Goal: Submit feedback/report problem

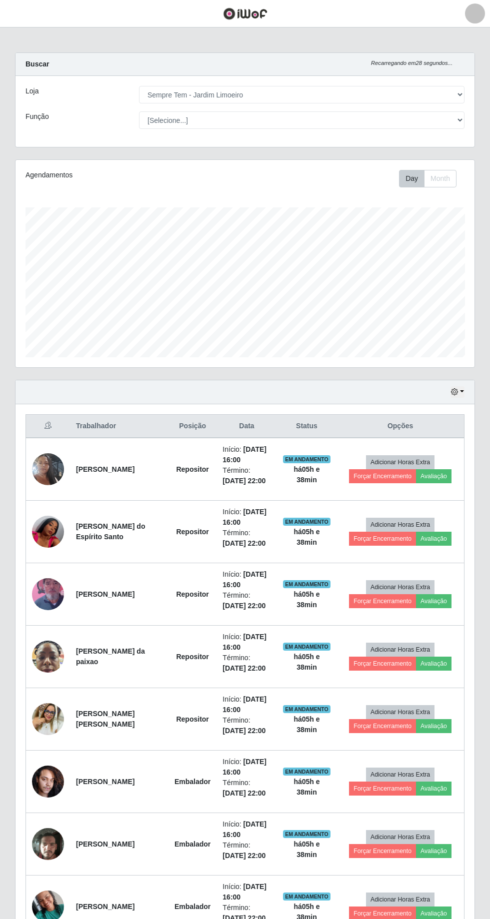
select select "508"
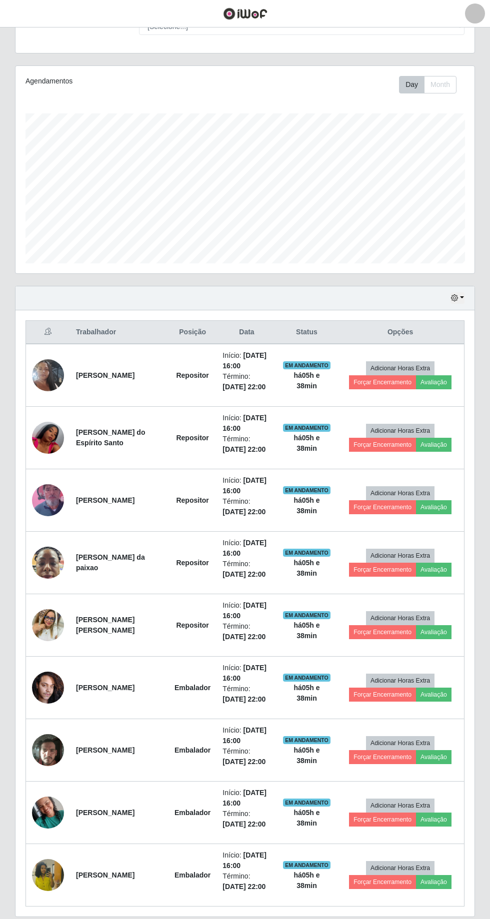
scroll to position [124, 0]
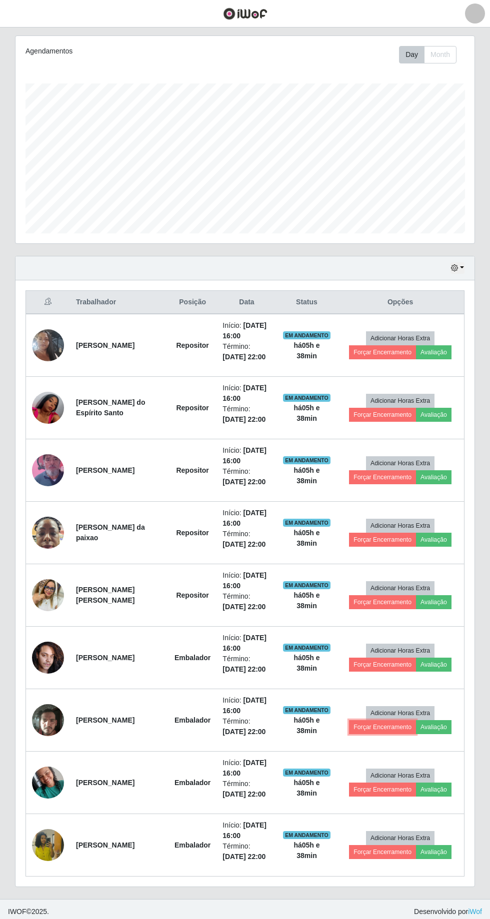
click at [392, 720] on button "Forçar Encerramento" at bounding box center [382, 727] width 67 height 14
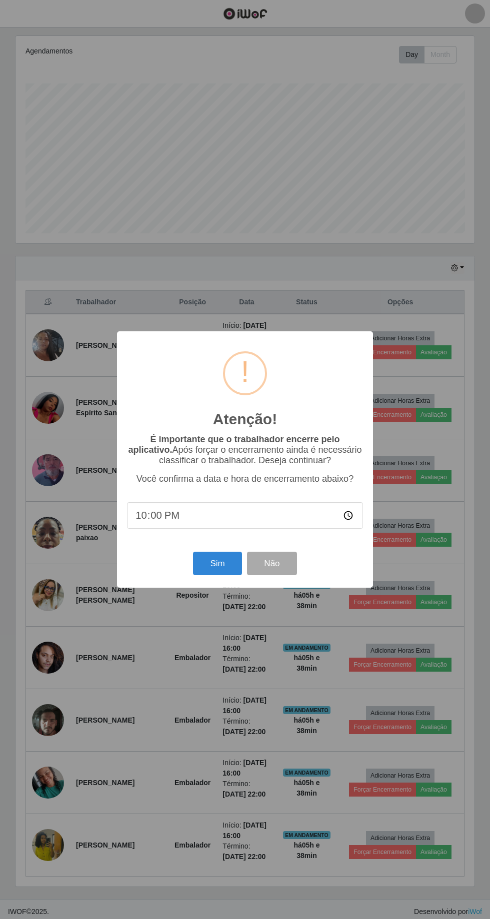
click at [250, 518] on input "22:00" at bounding box center [245, 515] width 236 height 26
type input "21:35"
click at [277, 563] on button "Não" at bounding box center [271, 563] width 49 height 23
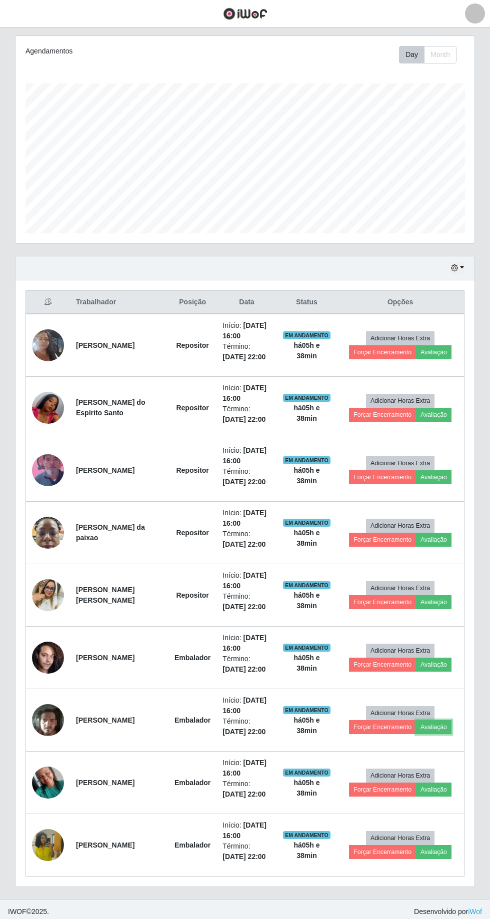
click at [445, 720] on button "Avaliação" at bounding box center [433, 727] width 35 height 14
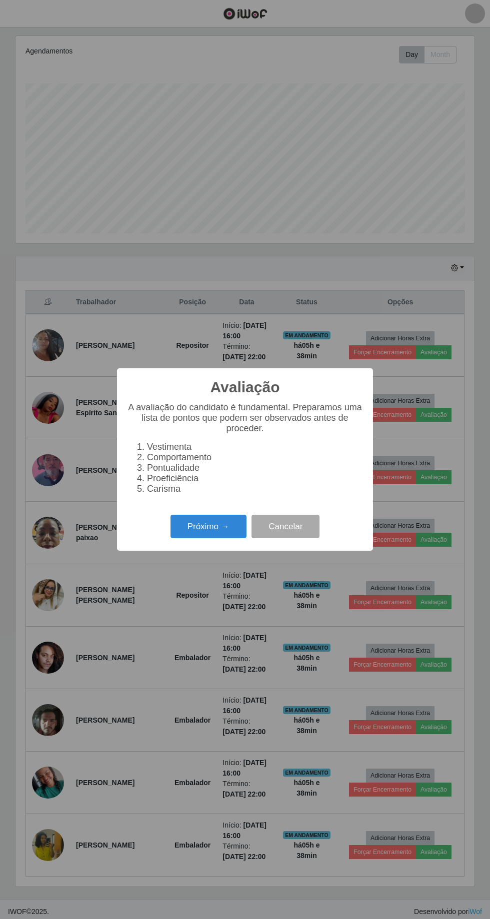
click at [208, 523] on button "Próximo →" at bounding box center [208, 526] width 76 height 23
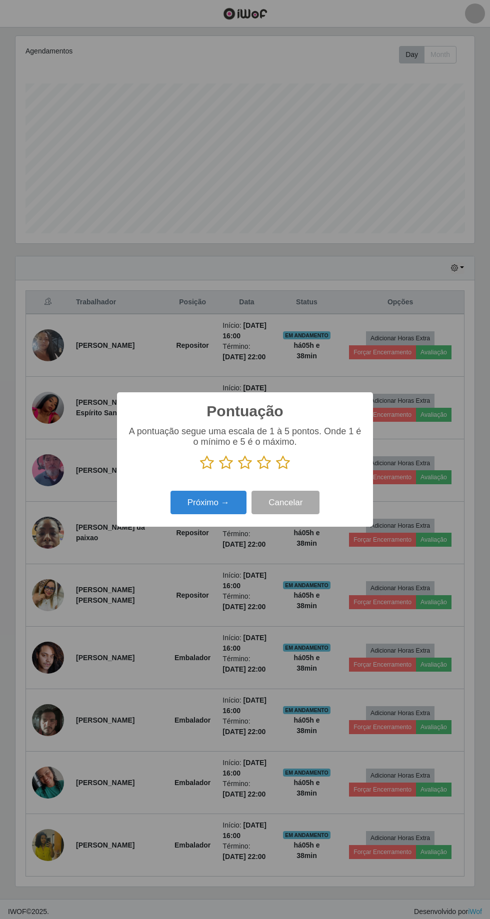
click at [242, 465] on icon at bounding box center [245, 462] width 14 height 15
click at [238, 470] on input "radio" at bounding box center [238, 470] width 0 height 0
click at [226, 459] on icon at bounding box center [226, 462] width 14 height 15
click at [219, 470] on input "radio" at bounding box center [219, 470] width 0 height 0
click at [208, 462] on icon at bounding box center [207, 462] width 14 height 15
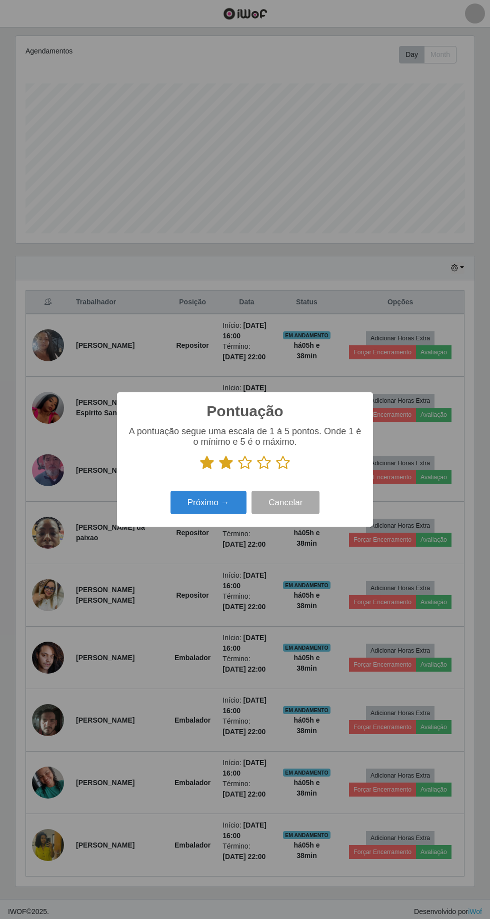
click at [200, 470] on input "radio" at bounding box center [200, 470] width 0 height 0
click at [230, 466] on icon at bounding box center [226, 462] width 14 height 15
click at [219, 470] on input "radio" at bounding box center [219, 470] width 0 height 0
click at [247, 459] on icon at bounding box center [245, 462] width 14 height 15
click at [238, 470] on input "radio" at bounding box center [238, 470] width 0 height 0
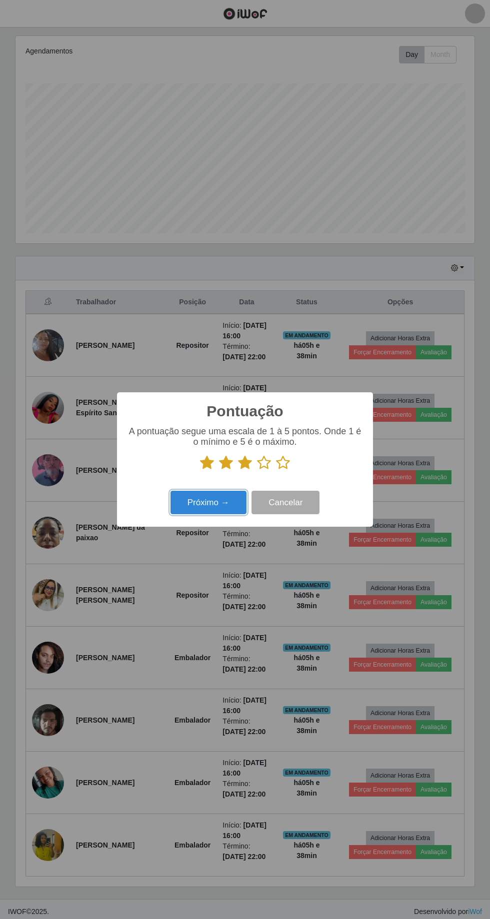
click at [196, 507] on button "Próximo →" at bounding box center [208, 502] width 76 height 23
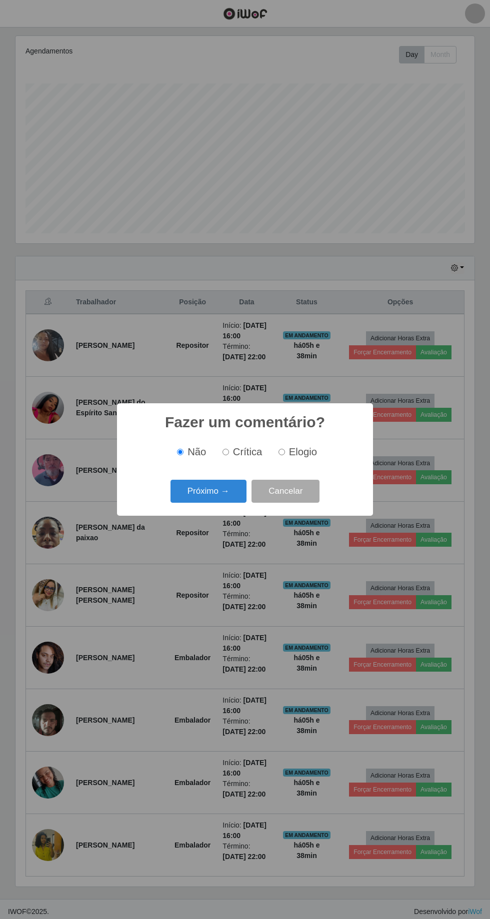
click at [210, 488] on button "Próximo →" at bounding box center [208, 491] width 76 height 23
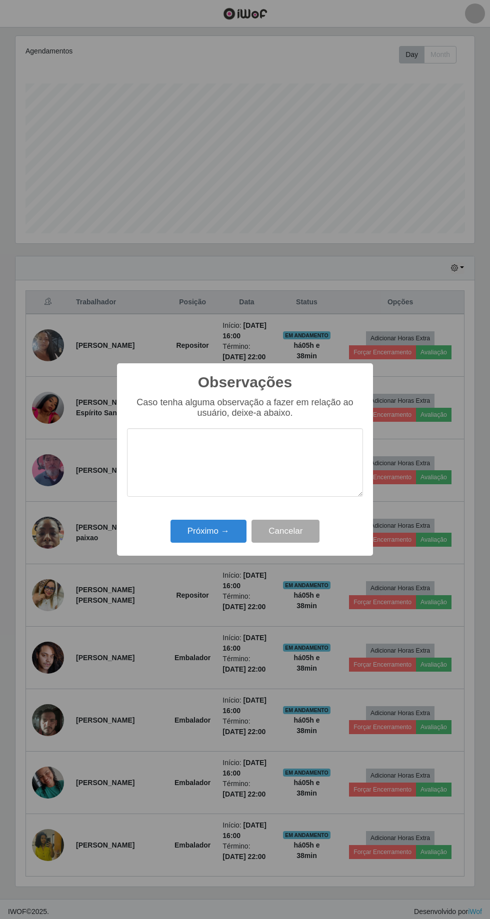
click at [180, 447] on textarea at bounding box center [245, 462] width 236 height 68
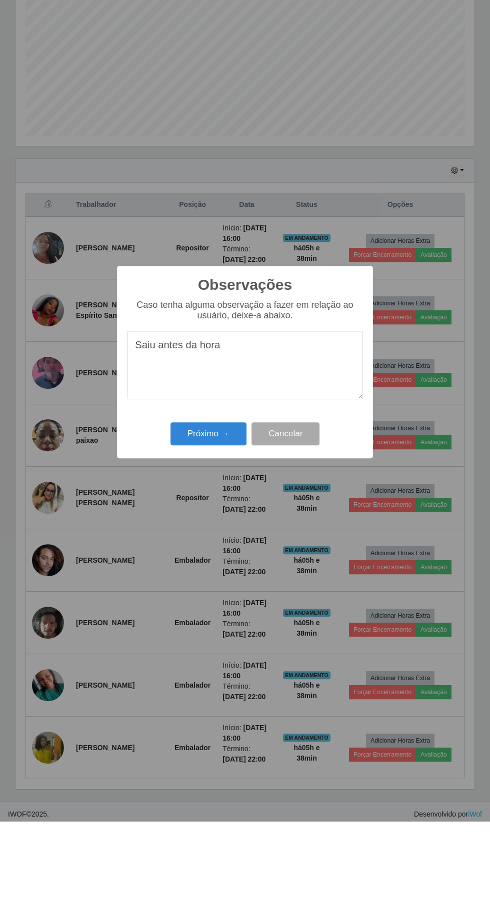
scroll to position [123, 0]
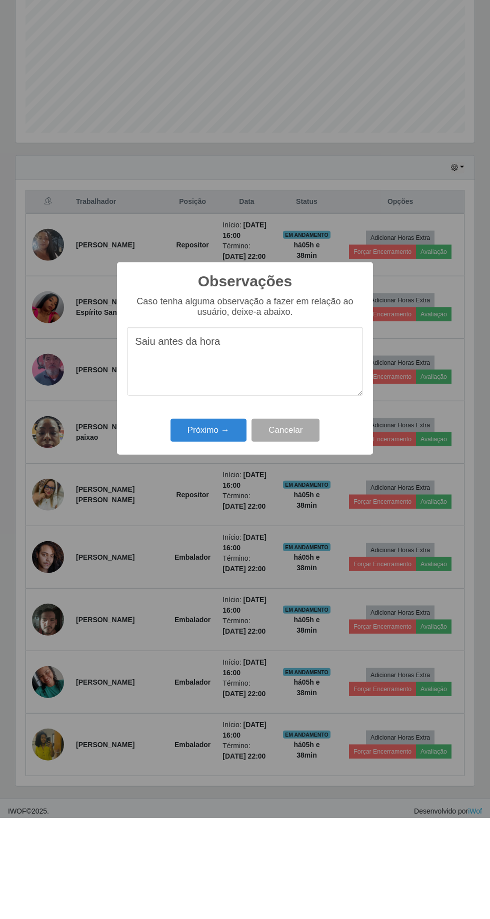
type textarea "Saiu antes da hora"
click at [204, 530] on button "Próximo →" at bounding box center [208, 531] width 76 height 23
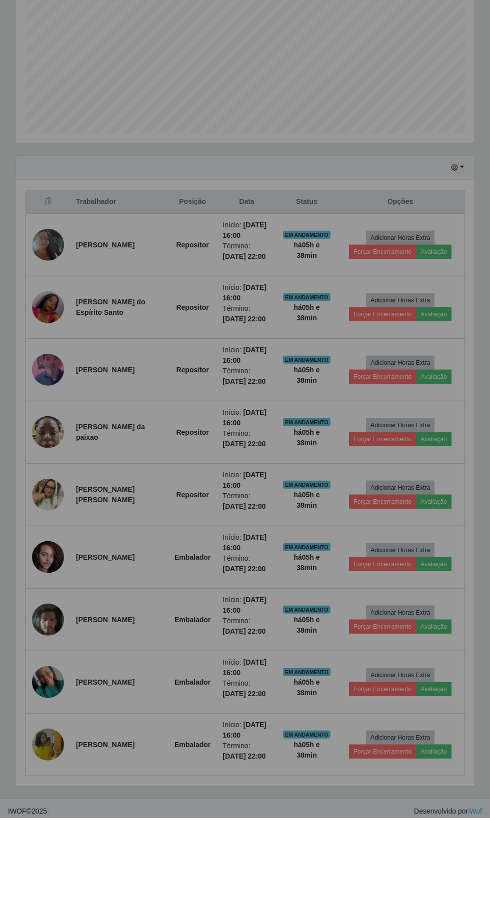
scroll to position [124, 0]
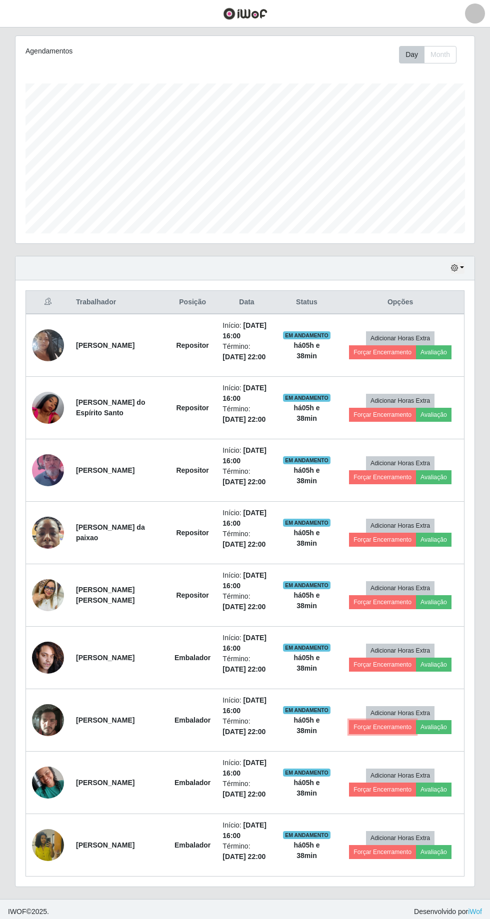
click at [378, 723] on button "Forçar Encerramento" at bounding box center [382, 727] width 67 height 14
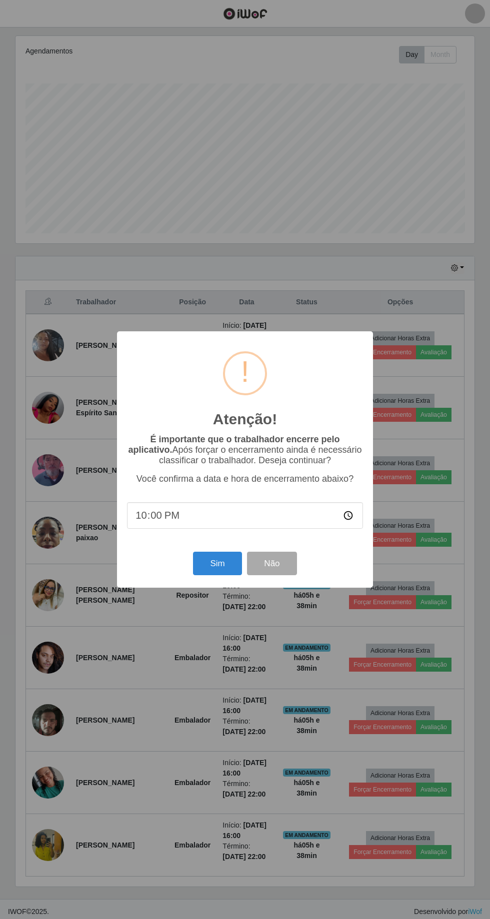
click at [192, 511] on input "22:00" at bounding box center [245, 515] width 236 height 26
type input "21:35"
click at [217, 558] on button "Sim" at bounding box center [217, 563] width 48 height 23
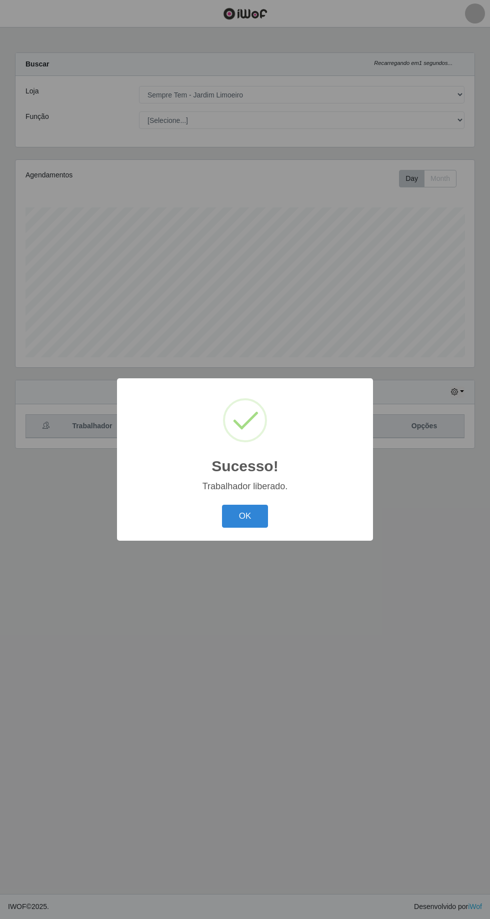
scroll to position [66, 0]
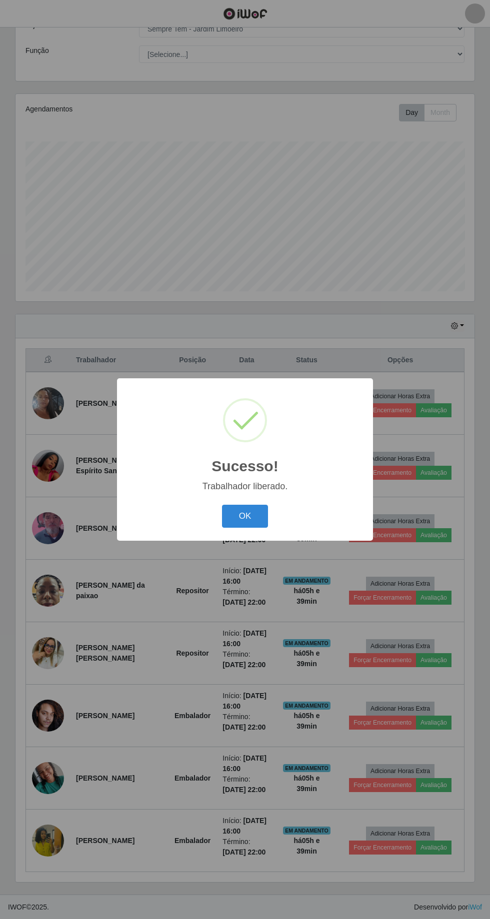
click at [245, 519] on button "OK" at bounding box center [245, 516] width 46 height 23
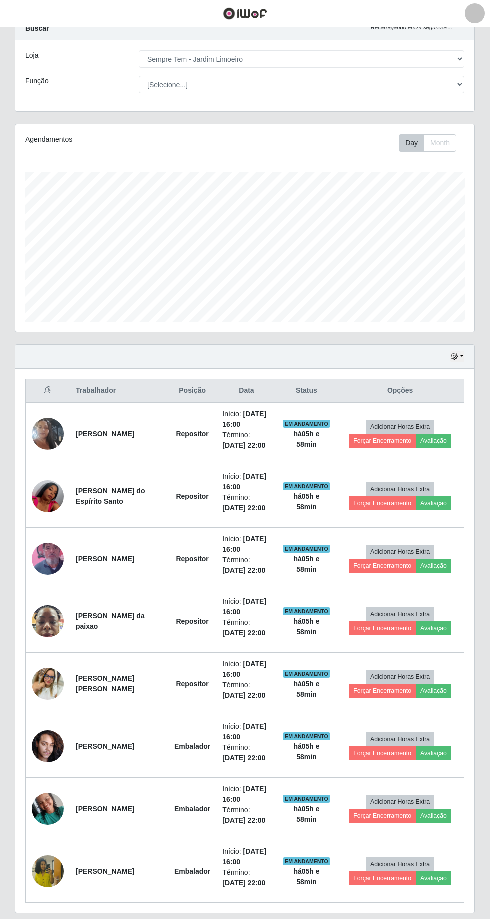
scroll to position [0, 0]
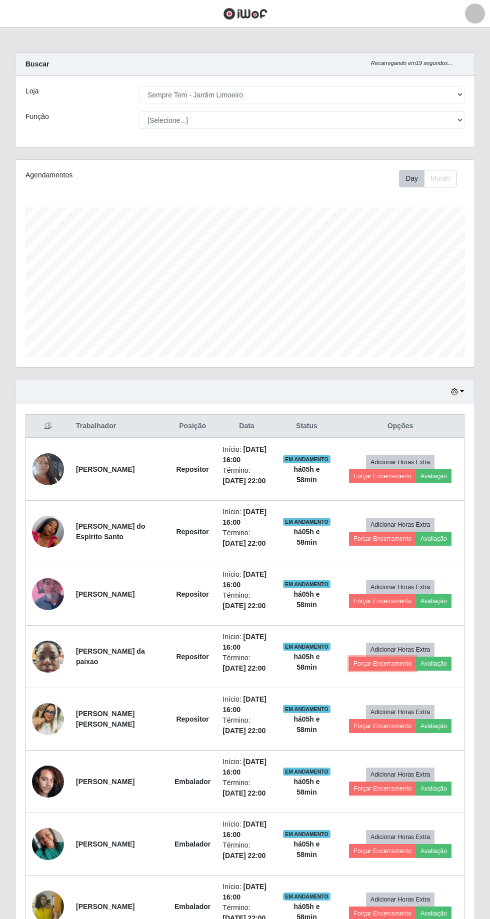
click at [375, 664] on button "Forçar Encerramento" at bounding box center [382, 664] width 67 height 14
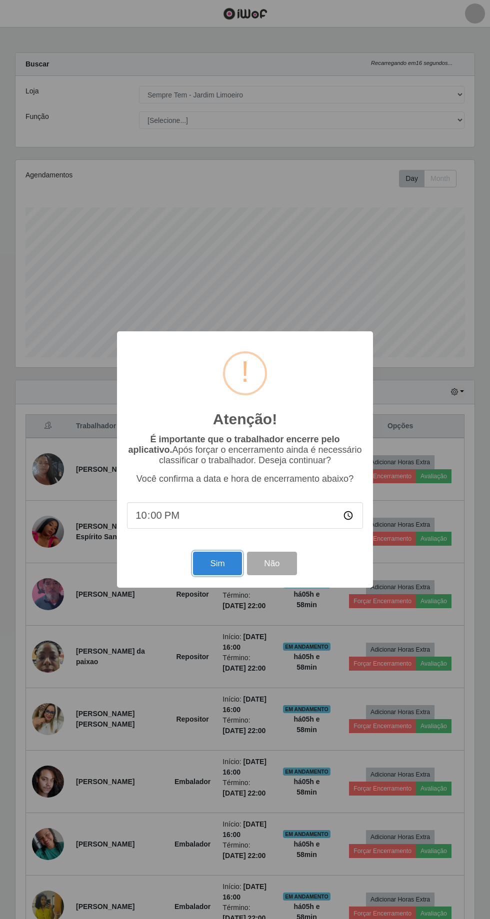
click at [203, 575] on button "Sim" at bounding box center [217, 563] width 48 height 23
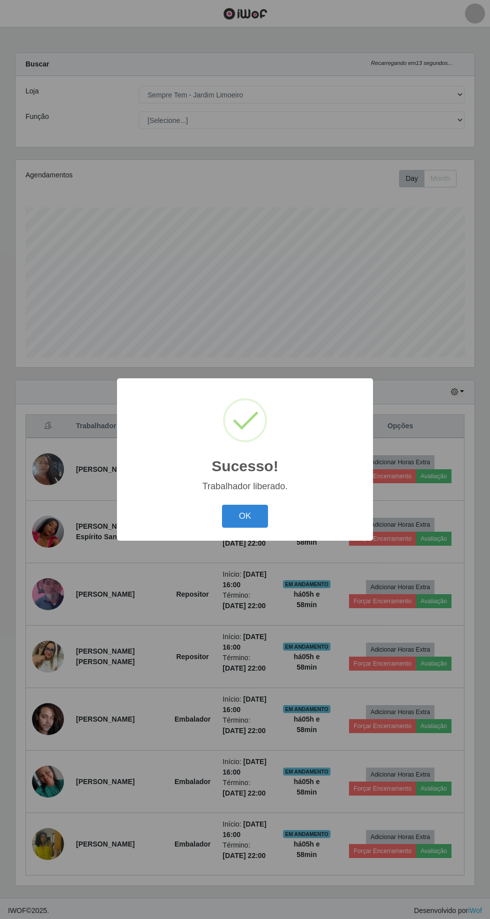
click at [247, 528] on button "OK" at bounding box center [245, 516] width 46 height 23
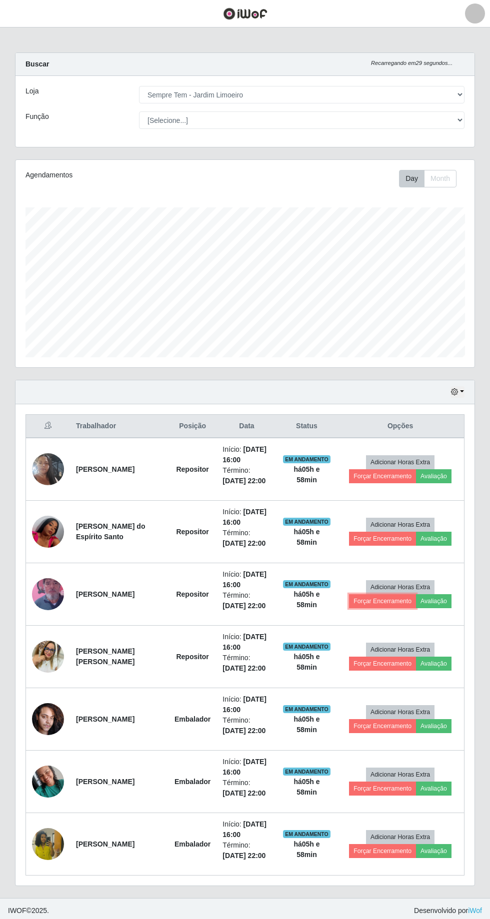
click at [383, 598] on button "Forçar Encerramento" at bounding box center [382, 601] width 67 height 14
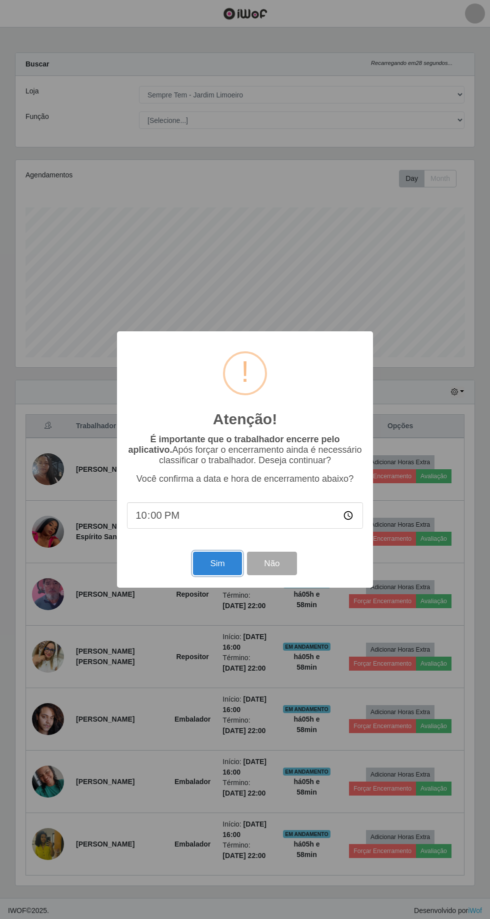
click at [217, 575] on button "Sim" at bounding box center [217, 563] width 48 height 23
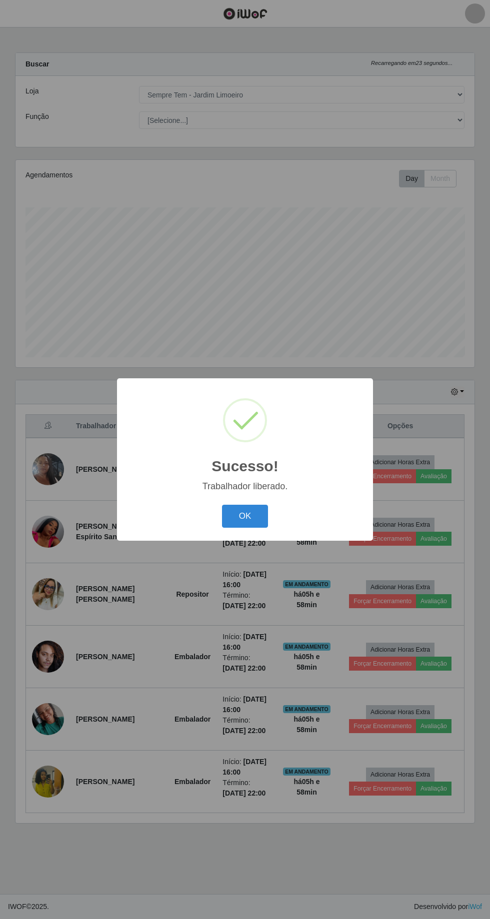
click at [253, 528] on button "OK" at bounding box center [245, 516] width 46 height 23
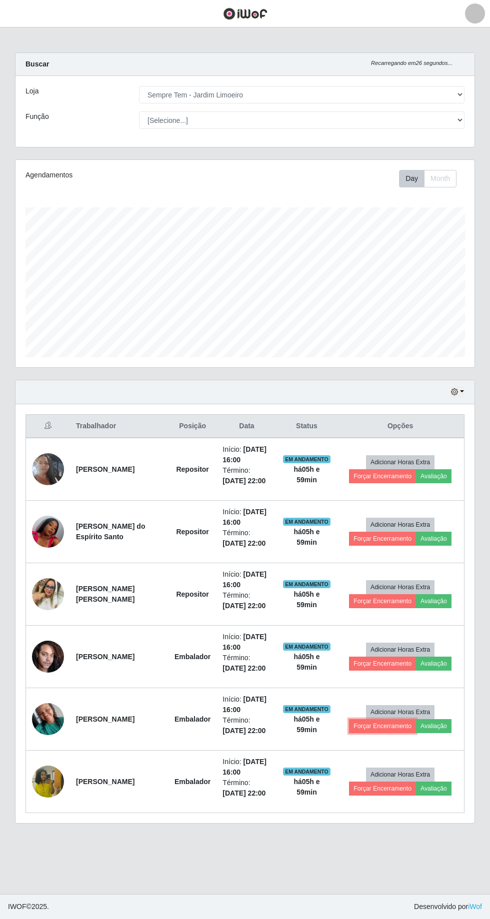
click at [385, 722] on button "Forçar Encerramento" at bounding box center [382, 726] width 67 height 14
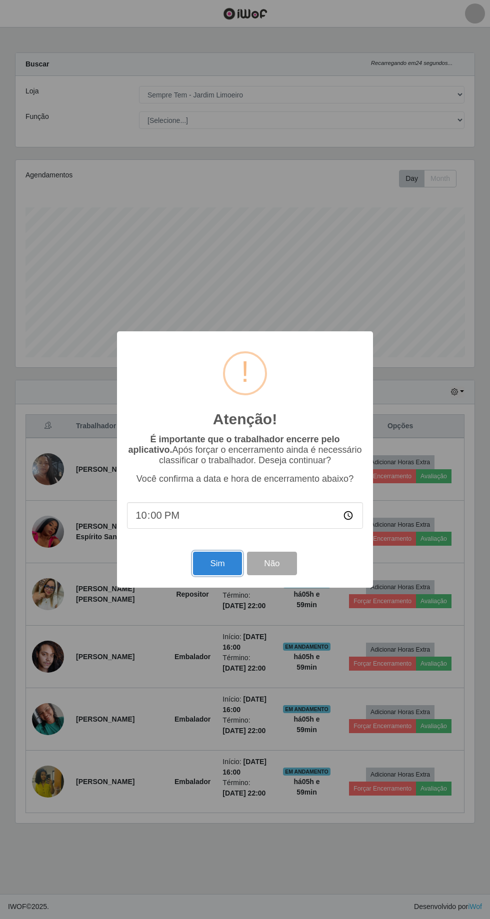
click at [202, 575] on button "Sim" at bounding box center [217, 563] width 48 height 23
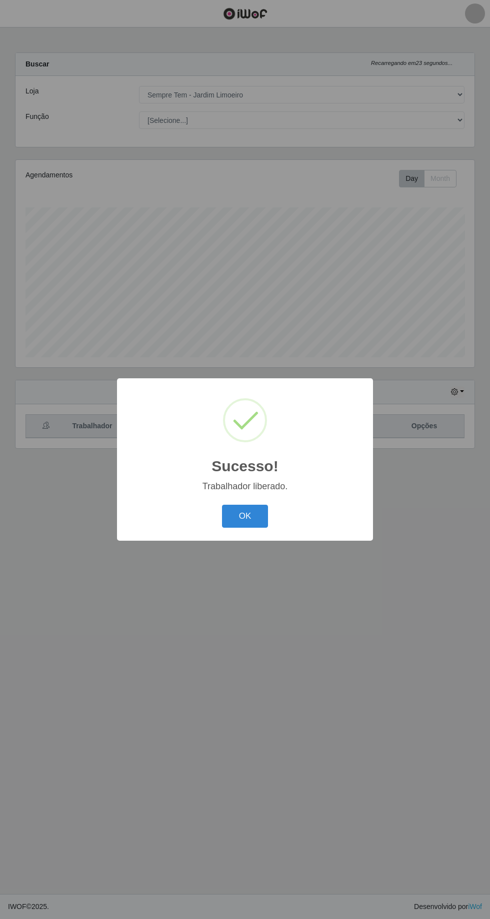
click at [244, 528] on button "OK" at bounding box center [245, 516] width 46 height 23
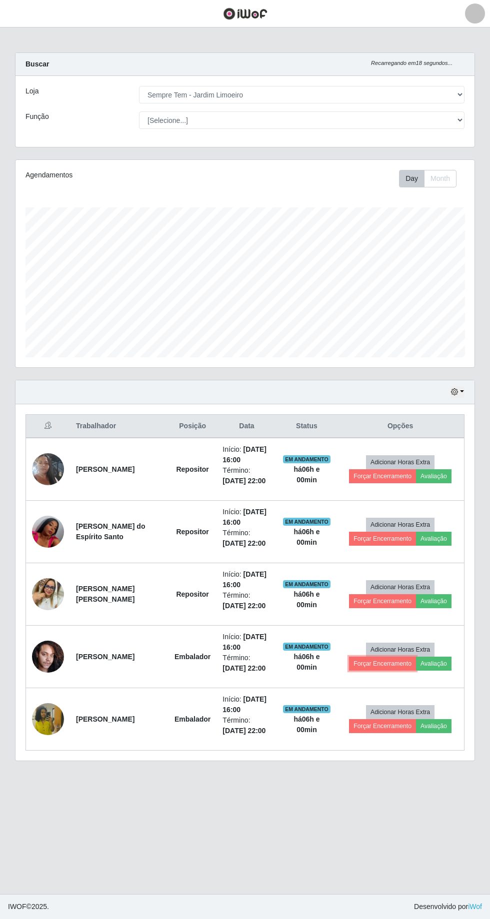
click at [383, 665] on button "Forçar Encerramento" at bounding box center [382, 664] width 67 height 14
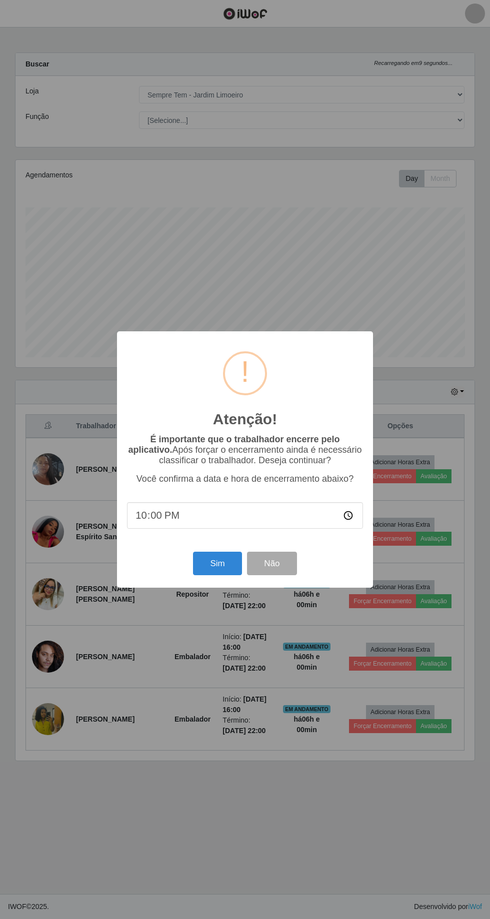
click at [206, 529] on input "22:00" at bounding box center [245, 515] width 236 height 26
click at [184, 529] on input "21:50" at bounding box center [245, 515] width 236 height 26
type input "22:00"
click at [214, 575] on button "Sim" at bounding box center [217, 563] width 48 height 23
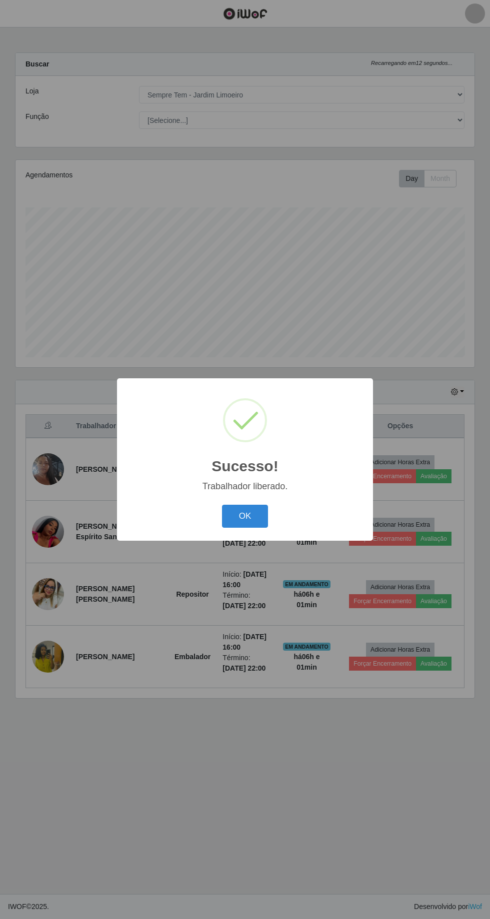
click at [236, 528] on button "OK" at bounding box center [245, 516] width 46 height 23
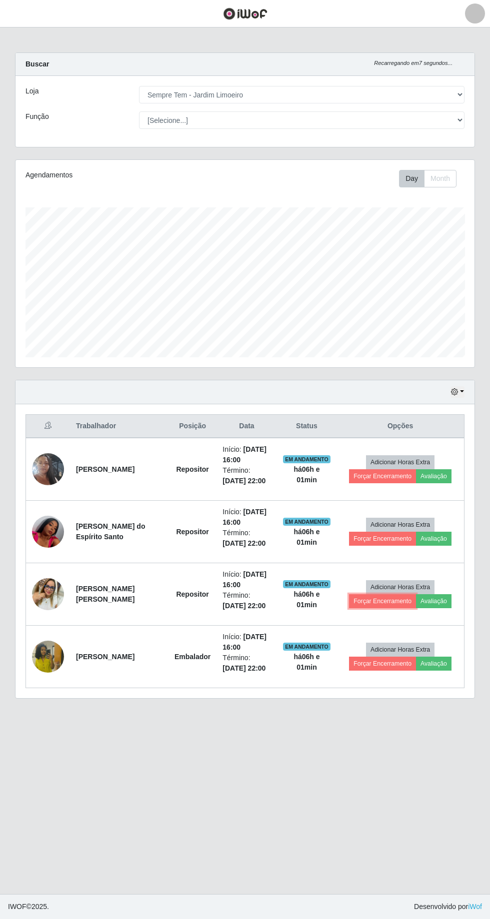
click at [369, 602] on button "Forçar Encerramento" at bounding box center [382, 601] width 67 height 14
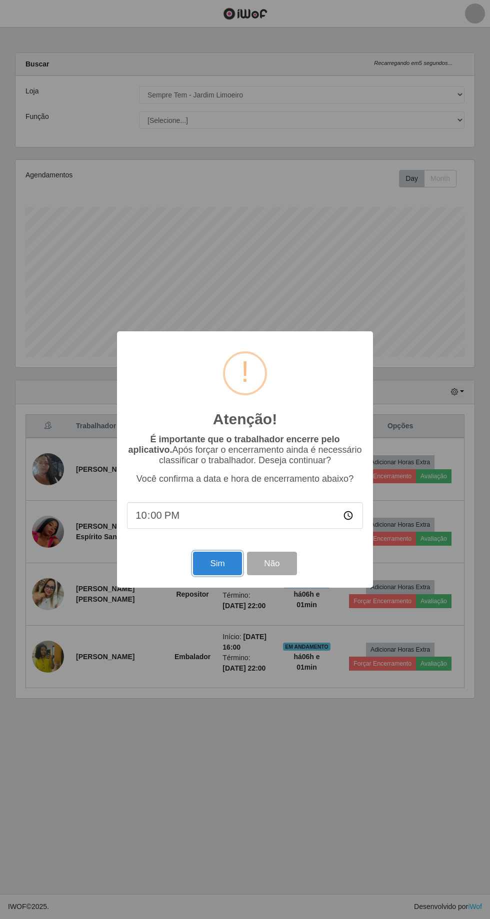
click at [207, 575] on button "Sim" at bounding box center [217, 563] width 48 height 23
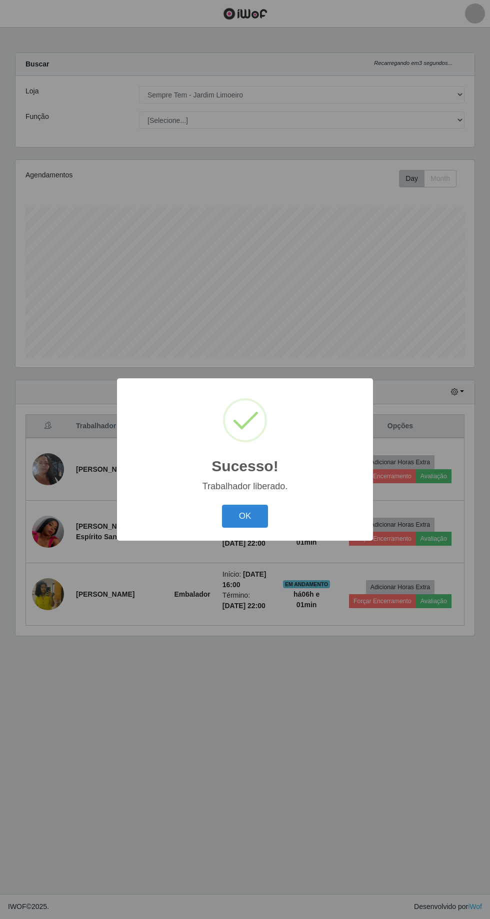
click at [244, 528] on button "OK" at bounding box center [245, 516] width 46 height 23
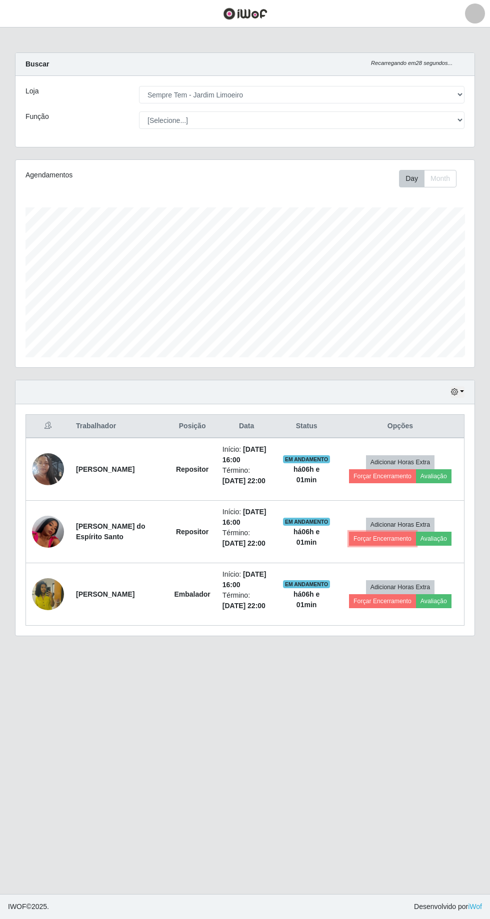
click at [373, 535] on button "Forçar Encerramento" at bounding box center [382, 539] width 67 height 14
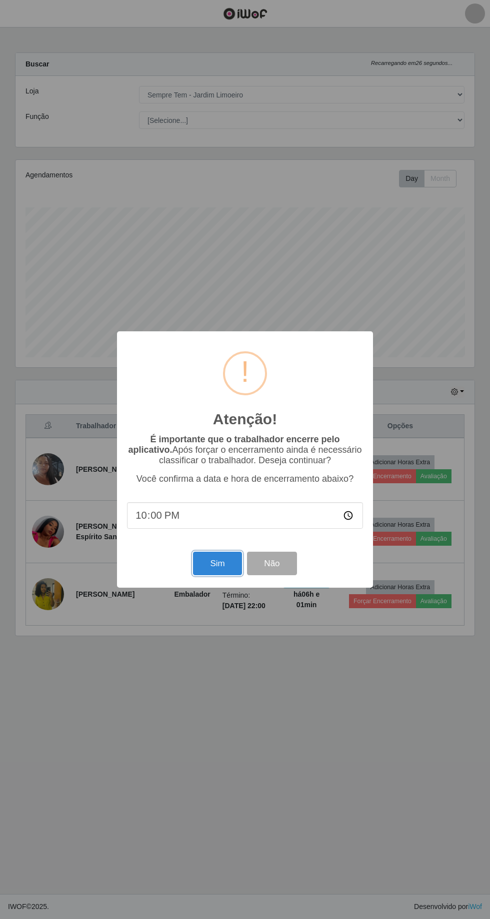
click at [204, 575] on button "Sim" at bounding box center [217, 563] width 48 height 23
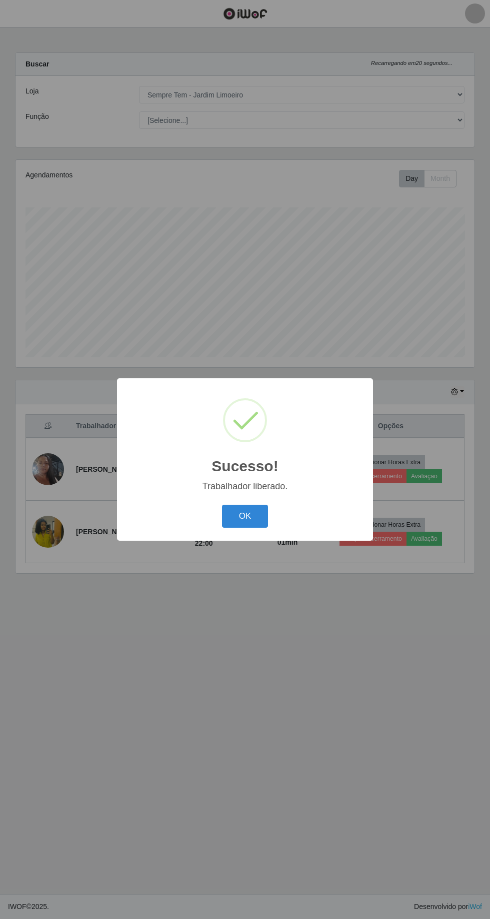
click at [245, 528] on button "OK" at bounding box center [245, 516] width 46 height 23
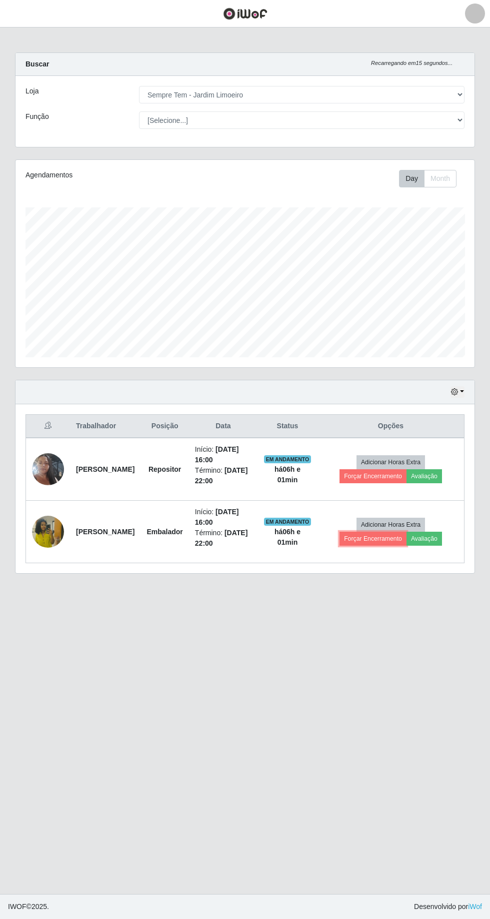
click at [381, 538] on button "Forçar Encerramento" at bounding box center [372, 539] width 67 height 14
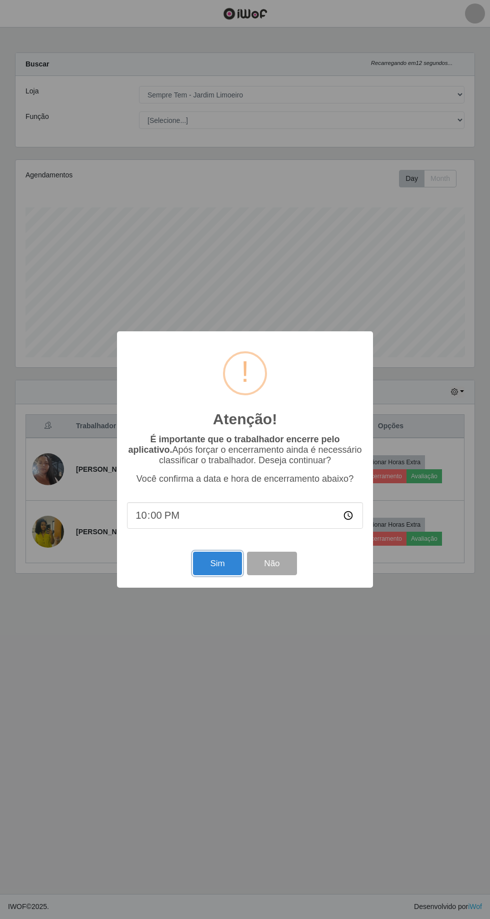
click at [218, 575] on button "Sim" at bounding box center [217, 563] width 48 height 23
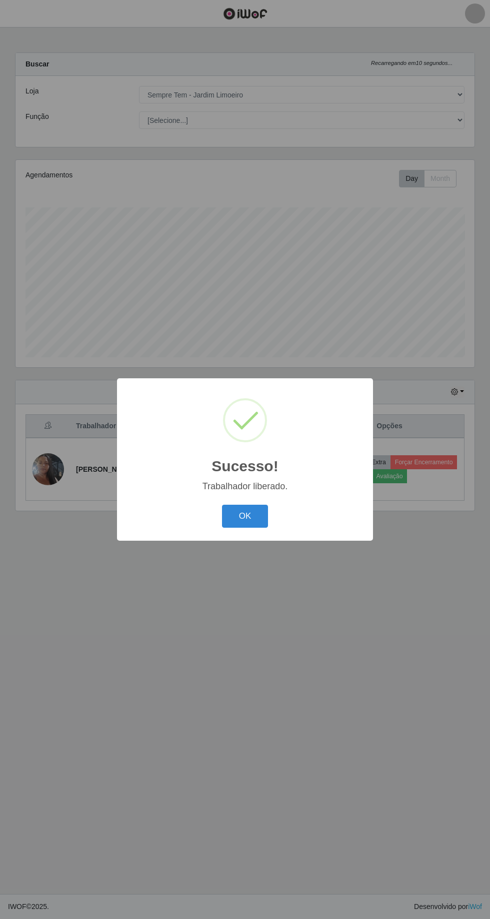
click at [244, 528] on button "OK" at bounding box center [245, 516] width 46 height 23
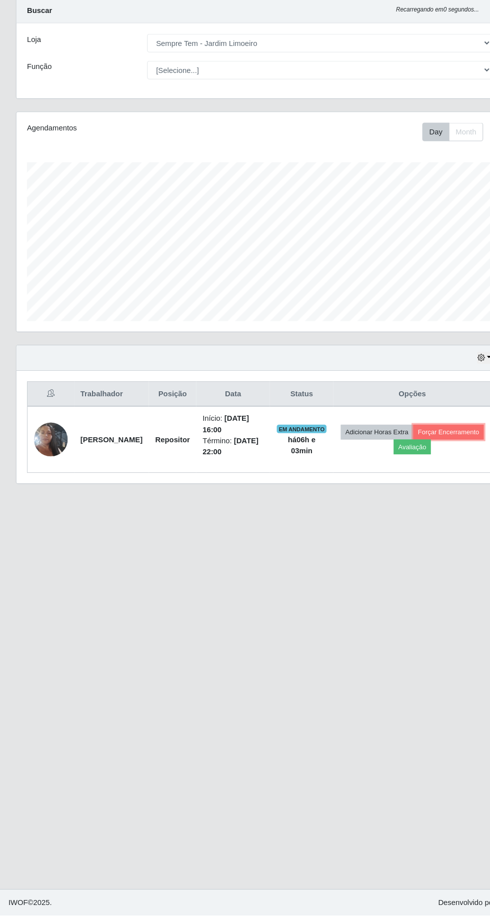
click at [390, 469] on button "Forçar Encerramento" at bounding box center [423, 462] width 67 height 14
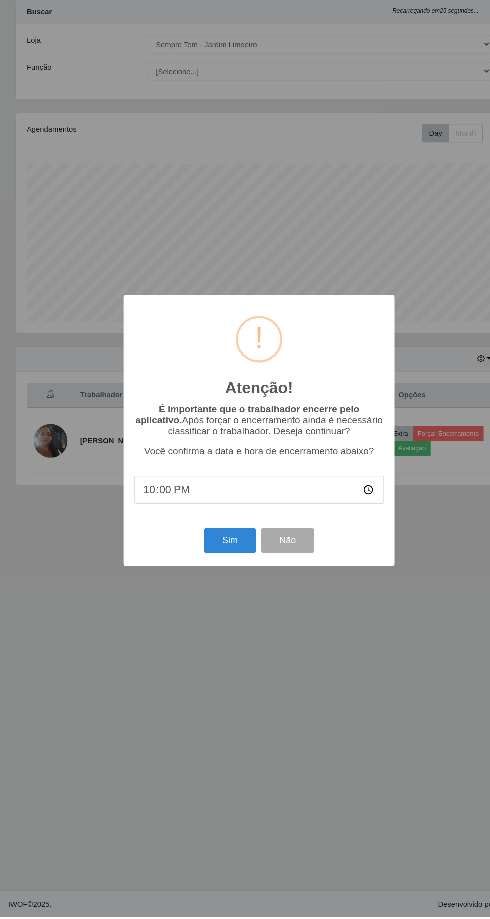
scroll to position [3, 0]
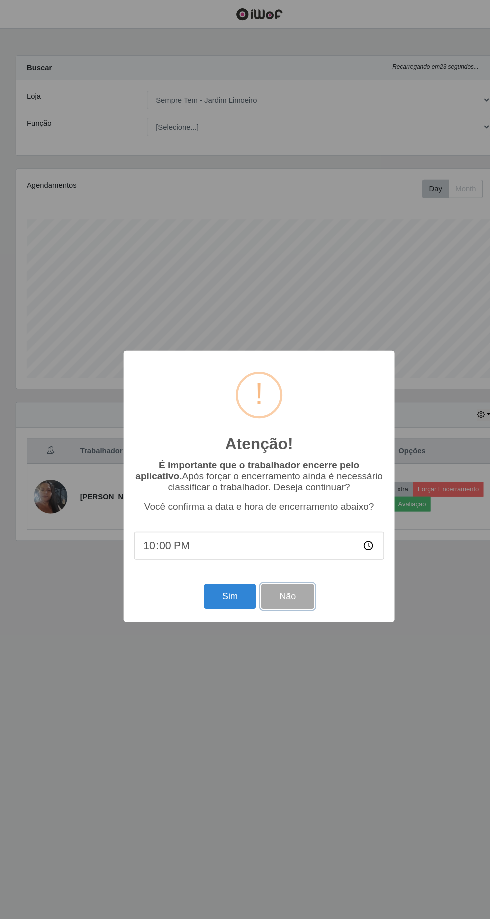
click at [264, 575] on button "Não" at bounding box center [271, 563] width 49 height 23
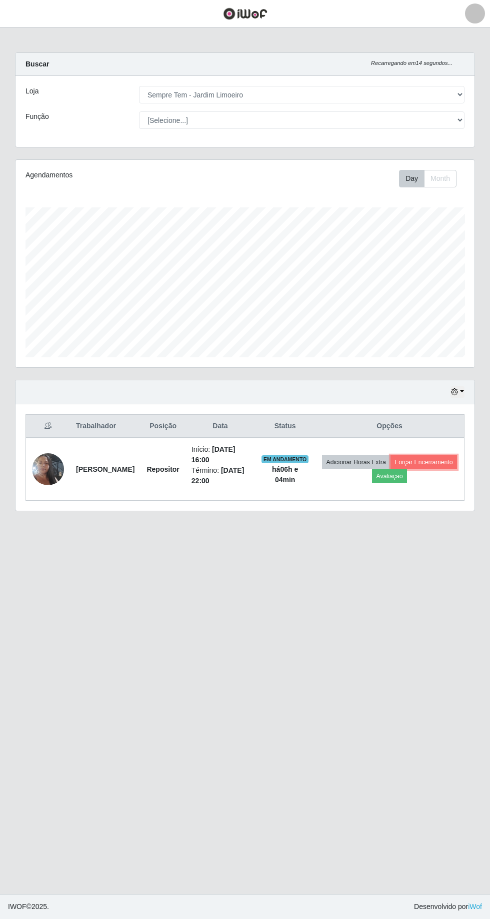
scroll to position [2, 0]
click at [390, 469] on button "Forçar Encerramento" at bounding box center [423, 462] width 67 height 14
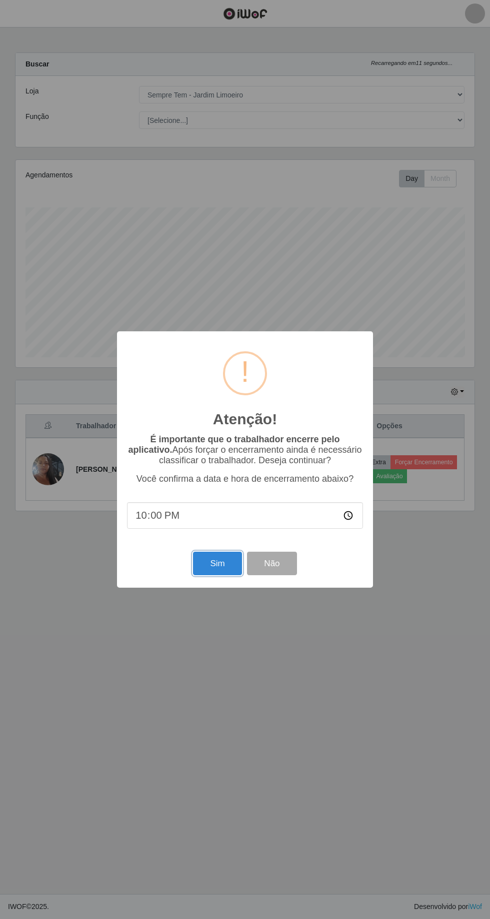
click at [204, 573] on button "Sim" at bounding box center [217, 563] width 48 height 23
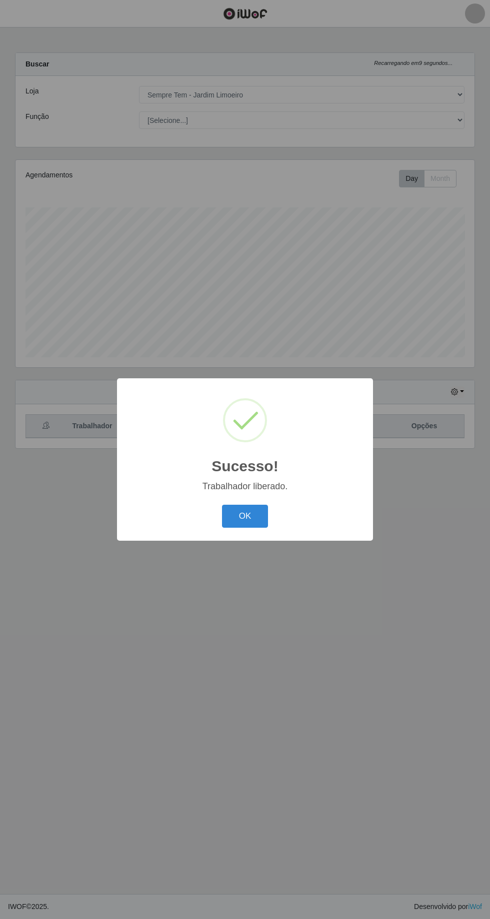
click at [248, 523] on button "OK" at bounding box center [245, 516] width 46 height 23
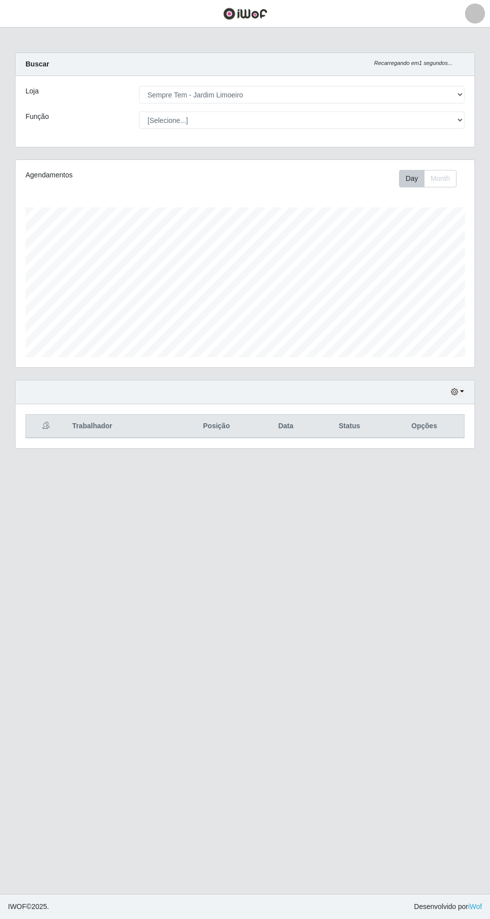
scroll to position [0, 0]
